Goal: Task Accomplishment & Management: Complete application form

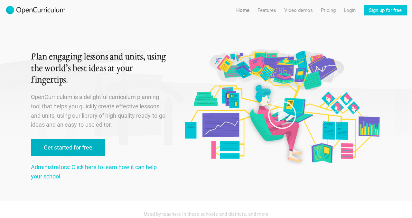
click at [88, 149] on link "Get started for free" at bounding box center [68, 147] width 74 height 17
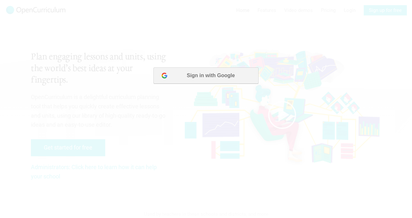
click at [218, 77] on button "Sign in with Google" at bounding box center [206, 76] width 105 height 16
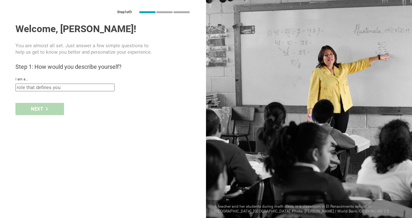
click at [97, 88] on input "text" at bounding box center [64, 88] width 99 height 8
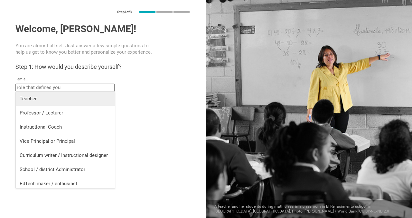
click at [69, 97] on div "Teacher" at bounding box center [65, 99] width 91 height 6
type input "Teacher"
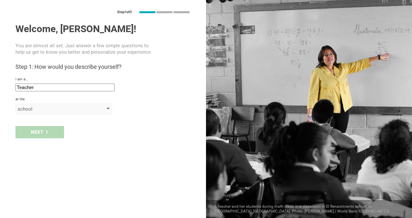
click at [51, 112] on div "school" at bounding box center [63, 109] width 97 height 11
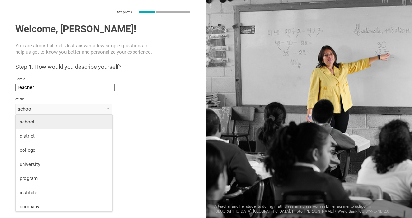
click at [47, 119] on div "school" at bounding box center [64, 122] width 89 height 6
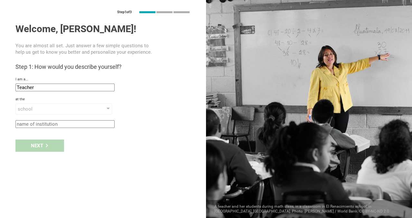
click at [43, 118] on div "Welcome, [PERSON_NAME]! You are almost all set. Just answer a few simple questi…" at bounding box center [102, 75] width 175 height 105
click at [42, 123] on input "text" at bounding box center [64, 124] width 99 height 8
type input "YGC"
click at [33, 153] on div "Next" at bounding box center [103, 146] width 206 height 20
click at [34, 147] on div "Next" at bounding box center [39, 146] width 49 height 12
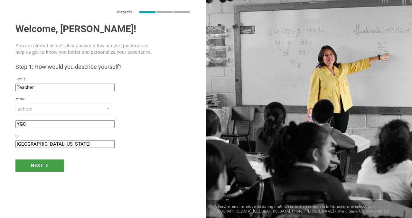
drag, startPoint x: 48, startPoint y: 144, endPoint x: 15, endPoint y: 139, distance: 33.2
click at [15, 139] on div "in [GEOGRAPHIC_DATA], [US_STATE]" at bounding box center [102, 141] width 175 height 14
type input "[GEOGRAPHIC_DATA], [GEOGRAPHIC_DATA]"
click at [31, 160] on div "Next" at bounding box center [39, 166] width 49 height 12
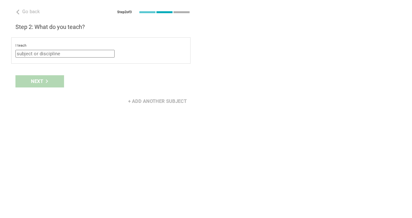
click at [37, 55] on input "text" at bounding box center [64, 54] width 99 height 8
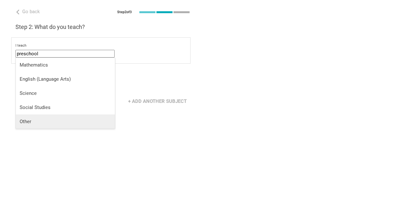
click at [51, 120] on div "Other" at bounding box center [65, 121] width 91 height 6
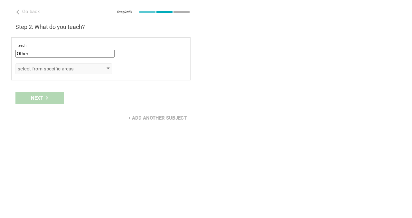
click at [54, 66] on div "select from specific areas" at bounding box center [55, 69] width 74 height 6
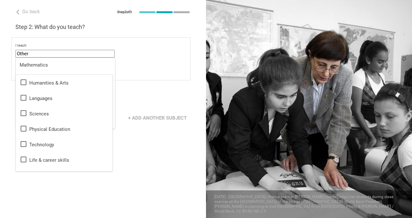
click at [38, 51] on input "Other" at bounding box center [64, 54] width 99 height 8
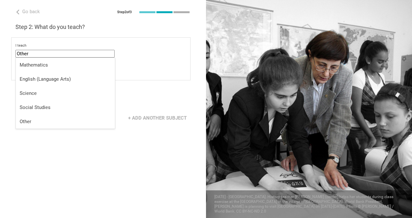
click at [38, 51] on input "Other" at bounding box center [64, 54] width 99 height 8
click at [44, 164] on div "Go back Step 2 of 3 Welcome, [PERSON_NAME]! You are almost all set. Just answer…" at bounding box center [103, 109] width 206 height 218
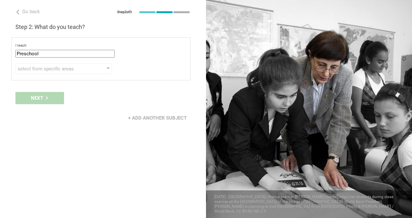
click at [52, 98] on div "Next" at bounding box center [103, 98] width 206 height 20
click at [45, 75] on div "I teach Preschool Mathematics English (Language Arts) Science Social Studies Ot…" at bounding box center [100, 58] width 179 height 43
click at [44, 68] on div "select from specific areas" at bounding box center [55, 69] width 74 height 6
click at [46, 67] on div "select from specific areas" at bounding box center [55, 69] width 74 height 6
click at [91, 73] on div "select from specific areas" at bounding box center [63, 68] width 97 height 11
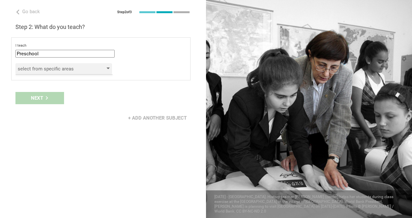
click at [108, 67] on div "select from specific areas" at bounding box center [63, 68] width 97 height 11
click at [85, 60] on div "I teach Preschool Mathematics English (Language Arts) Science Social Studies Ot…" at bounding box center [100, 58] width 179 height 43
click at [76, 74] on div "I teach Preschool Mathematics English (Language Arts) Science Social Studies Ot…" at bounding box center [100, 58] width 179 height 43
click at [134, 115] on div "+ Add another subject" at bounding box center [157, 118] width 66 height 12
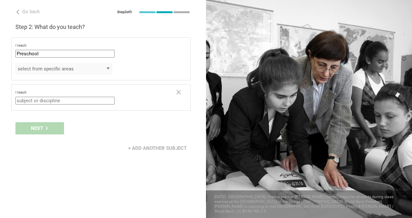
click at [66, 67] on div "select from specific areas" at bounding box center [55, 69] width 74 height 6
click at [71, 67] on div "select from specific areas" at bounding box center [55, 69] width 74 height 6
click at [58, 57] on input "Preschool" at bounding box center [64, 54] width 99 height 8
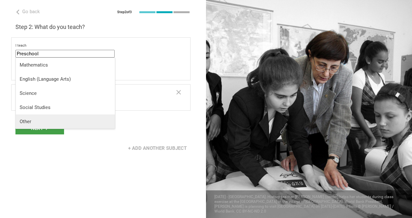
click at [32, 122] on div "Other" at bounding box center [65, 121] width 91 height 6
type input "undefined"
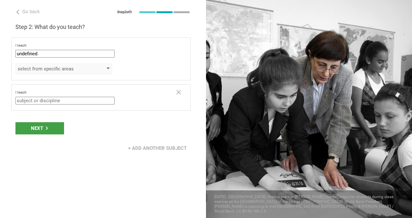
click at [49, 70] on div "select from specific areas" at bounding box center [55, 69] width 74 height 6
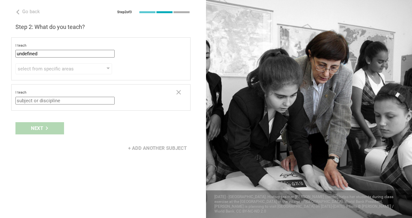
click at [40, 129] on div "Next" at bounding box center [103, 128] width 206 height 20
click at [179, 91] on icon at bounding box center [179, 93] width 8 height 8
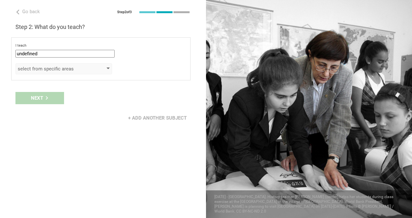
click at [80, 68] on div "select from specific areas" at bounding box center [55, 69] width 74 height 6
click at [103, 69] on div "select from specific areas" at bounding box center [63, 68] width 97 height 11
